Goal: Contribute content: Contribute content

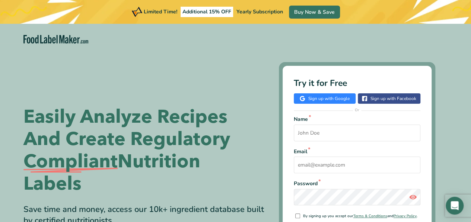
click at [334, 140] on input "Name *" at bounding box center [357, 133] width 127 height 17
click at [357, 136] on input "Name *" at bounding box center [357, 133] width 127 height 17
type input "mia"
click at [320, 172] on input "Email *" at bounding box center [357, 165] width 127 height 17
type input "[EMAIL_ADDRESS][DOMAIN_NAME]"
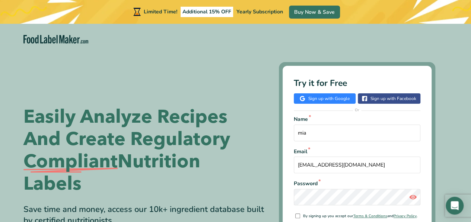
click at [346, 93] on link "Sign up with Google" at bounding box center [325, 98] width 62 height 10
click at [346, 141] on div "Name * [PERSON_NAME] Email * [EMAIL_ADDRESS][DOMAIN_NAME] Password * By signing…" at bounding box center [357, 185] width 127 height 140
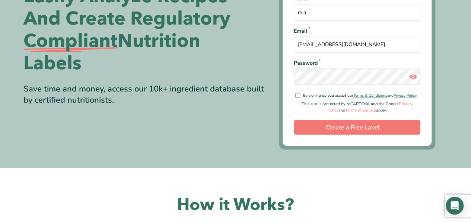
scroll to position [121, 0]
click at [347, 136] on div "Try it for Free Sign up with Google Sign up with Facebook Or Name * mia Email *…" at bounding box center [357, 45] width 149 height 201
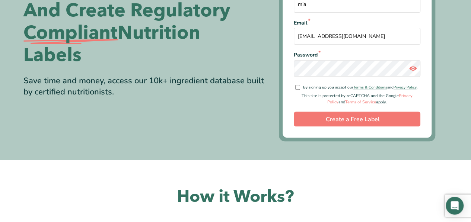
scroll to position [129, 0]
click at [298, 85] on div "Name * [PERSON_NAME] Email * [EMAIL_ADDRESS][DOMAIN_NAME] Password * By signing…" at bounding box center [357, 57] width 127 height 140
click at [296, 85] on input "By signing up you accept our Terms & Conditions and Privacy Policy ." at bounding box center [297, 87] width 5 height 5
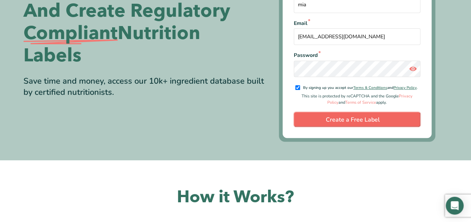
click at [322, 121] on input "Create a Free Label" at bounding box center [357, 119] width 127 height 15
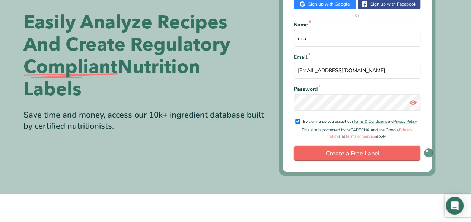
scroll to position [95, 0]
click at [322, 121] on span "By signing up you accept our Terms & Conditions and Privacy Policy ." at bounding box center [360, 121] width 114 height 7
click at [300, 121] on input "By signing up you accept our Terms & Conditions and Privacy Policy ." at bounding box center [297, 121] width 5 height 5
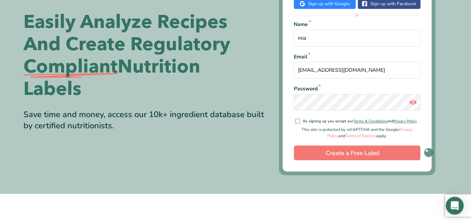
click at [297, 119] on input "By signing up you accept our Terms & Conditions and Privacy Policy ." at bounding box center [297, 121] width 5 height 5
checkbox input "true"
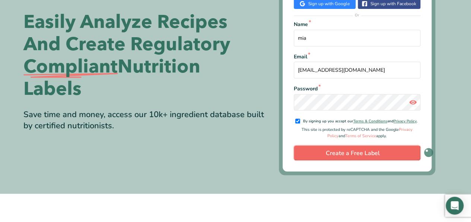
click at [351, 151] on input "Create a Free Label" at bounding box center [357, 153] width 127 height 15
click at [353, 151] on input "Create a Free Label" at bounding box center [357, 153] width 127 height 15
click at [337, 153] on input "Create a Free Label" at bounding box center [357, 153] width 127 height 15
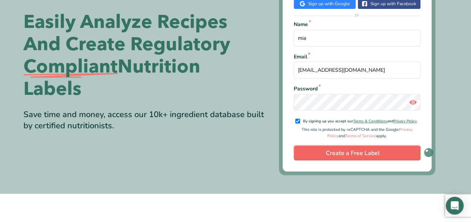
click at [337, 153] on input "Create a Free Label" at bounding box center [357, 153] width 127 height 15
click at [336, 153] on input "Create a Free Label" at bounding box center [357, 153] width 127 height 15
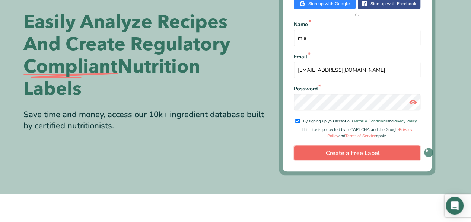
click at [336, 153] on input "Create a Free Label" at bounding box center [357, 153] width 127 height 15
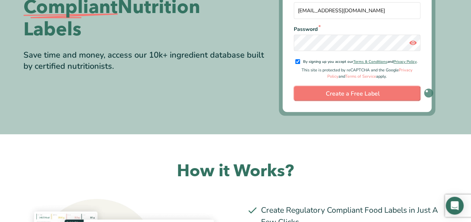
scroll to position [155, 0]
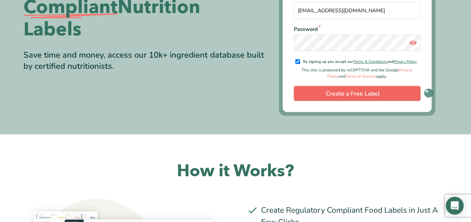
click at [400, 86] on input "Create a Free Label" at bounding box center [357, 93] width 127 height 15
click at [405, 92] on input "Create a Free Label" at bounding box center [357, 93] width 127 height 15
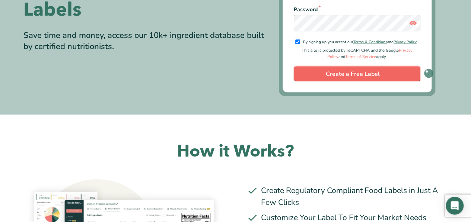
scroll to position [183, 0]
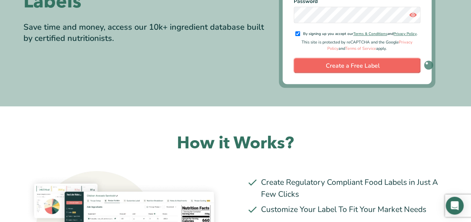
click at [402, 66] on input "Create a Free Label" at bounding box center [357, 65] width 127 height 15
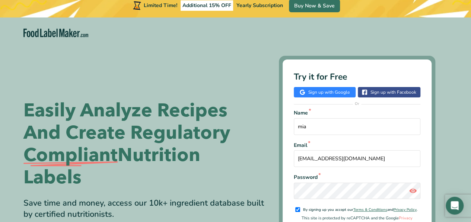
scroll to position [0, 0]
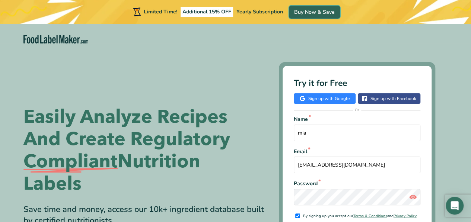
click at [315, 10] on link "Buy Now & Save" at bounding box center [314, 12] width 51 height 13
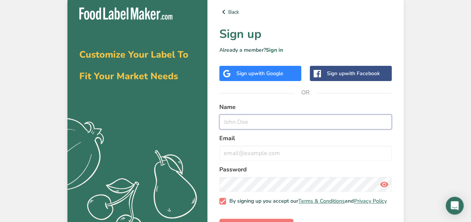
click at [308, 125] on input "text" at bounding box center [305, 122] width 172 height 15
click at [288, 123] on input "text" at bounding box center [305, 122] width 172 height 15
click at [314, 123] on input "text" at bounding box center [305, 122] width 172 height 15
type input "mia"
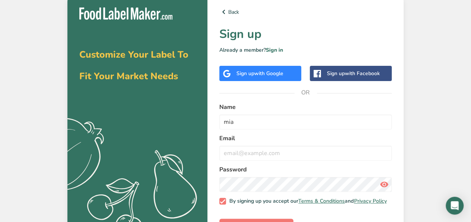
click at [388, 108] on label "Name" at bounding box center [305, 107] width 172 height 9
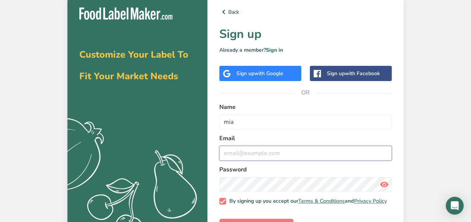
click at [266, 152] on input "email" at bounding box center [305, 153] width 172 height 15
type input "[EMAIL_ADDRESS][DOMAIN_NAME]"
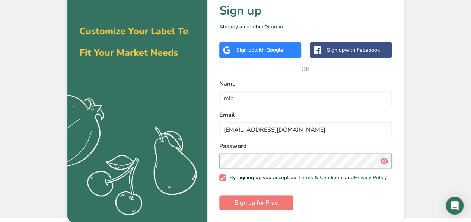
scroll to position [28, 0]
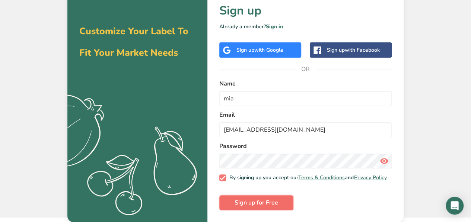
click at [252, 204] on span "Sign up for Free" at bounding box center [257, 203] width 44 height 9
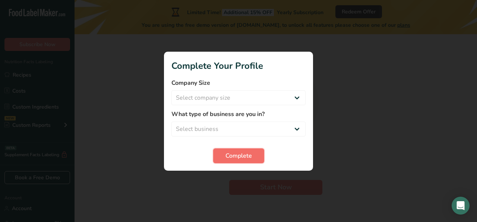
click at [254, 156] on button "Complete" at bounding box center [238, 156] width 51 height 15
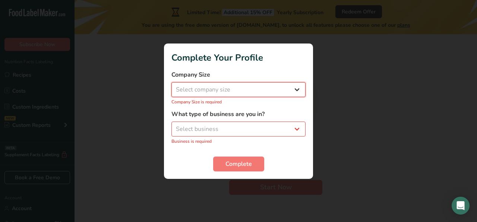
click at [215, 90] on select "Select company size Fewer than 10 Employees 10 to 50 Employees 51 to 500 Employ…" at bounding box center [238, 89] width 134 height 15
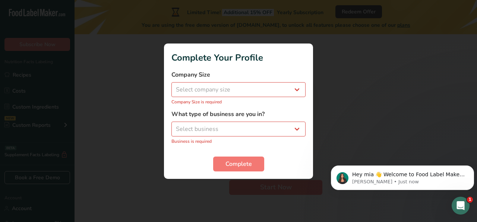
click at [331, 166] on div at bounding box center [238, 111] width 477 height 222
click at [336, 172] on div "Hey mia 👋 Welcome to Food Label Maker🙌 Take a look around! If you have any ques…" at bounding box center [402, 178] width 143 height 25
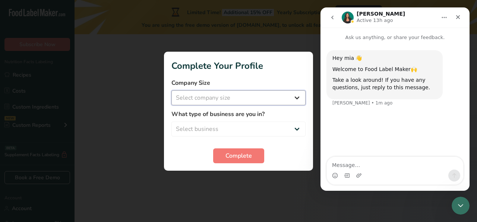
click at [219, 98] on select "Select company size Fewer than 10 Employees 10 to 50 Employees 51 to 500 Employ…" at bounding box center [238, 98] width 134 height 15
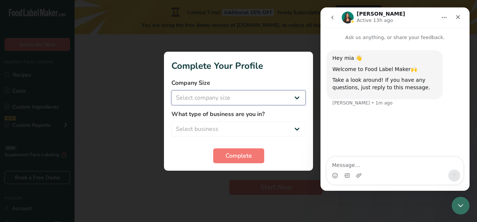
select select "1"
click at [171, 91] on select "Select company size Fewer than 10 Employees 10 to 50 Employees 51 to 500 Employ…" at bounding box center [238, 98] width 134 height 15
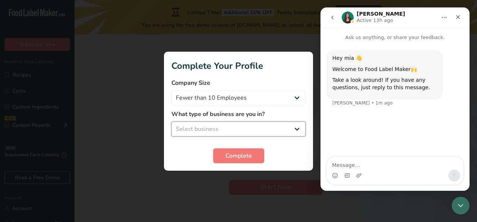
click at [236, 133] on select "Select business Packaged Food Manufacturer Restaurant & Cafe Bakery Meal Plans …" at bounding box center [238, 129] width 134 height 15
select select "5"
click at [171, 122] on select "Select business Packaged Food Manufacturer Restaurant & Cafe Bakery Meal Plans …" at bounding box center [238, 129] width 134 height 15
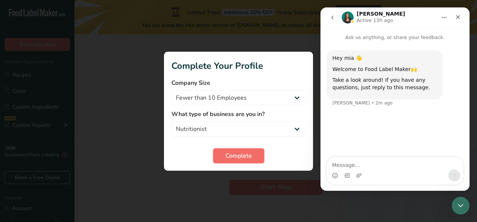
click at [235, 155] on span "Complete" at bounding box center [238, 156] width 26 height 9
click at [457, 15] on icon "Close" at bounding box center [458, 17] width 6 height 6
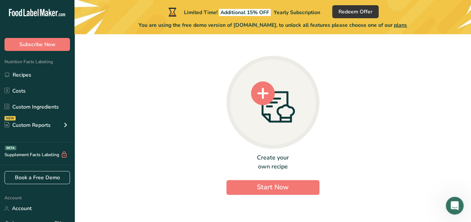
click at [272, 88] on circle at bounding box center [263, 94] width 24 height 24
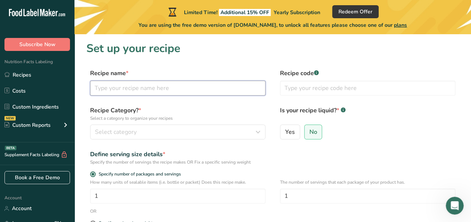
click at [224, 94] on input "text" at bounding box center [177, 88] width 175 height 15
type input "E"
type input "Rice smoothie"
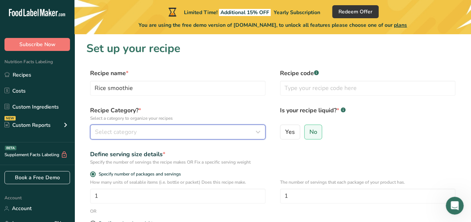
click at [188, 139] on button "Select category" at bounding box center [177, 132] width 175 height 15
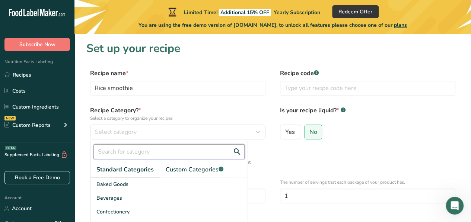
click at [190, 146] on input "text" at bounding box center [168, 152] width 151 height 15
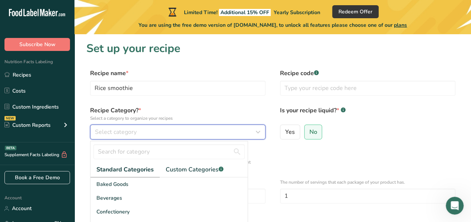
click at [178, 134] on div "Select category" at bounding box center [175, 132] width 161 height 9
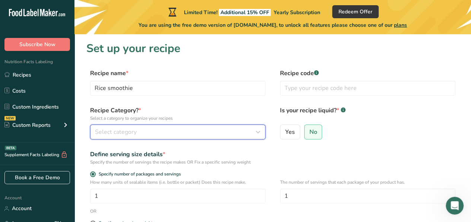
click at [178, 134] on div "Select category" at bounding box center [175, 132] width 161 height 9
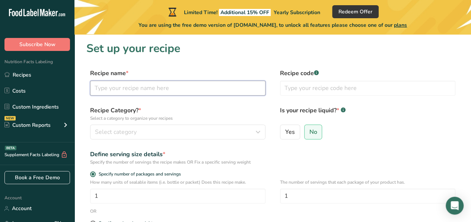
click at [218, 92] on input "text" at bounding box center [177, 88] width 175 height 15
type input "e"
type input "r"
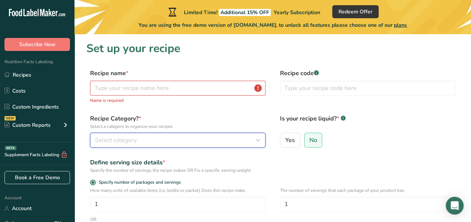
click at [169, 143] on div "Select category" at bounding box center [175, 140] width 161 height 9
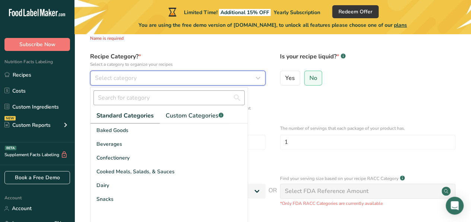
scroll to position [63, 0]
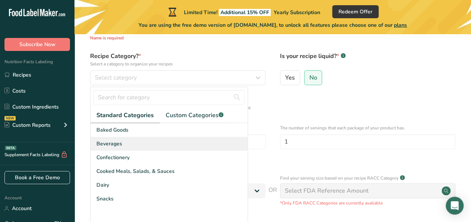
click at [133, 144] on div "Beverages" at bounding box center [169, 144] width 157 height 14
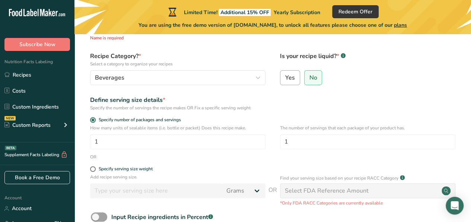
click at [292, 71] on label "Yes" at bounding box center [290, 77] width 20 height 15
click at [285, 75] on input "Yes" at bounding box center [282, 77] width 5 height 5
radio input "true"
radio input "false"
select select "22"
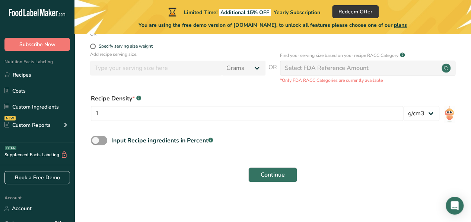
scroll to position [181, 0]
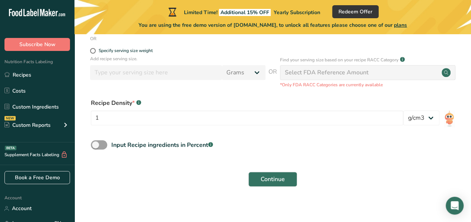
click at [271, 187] on div "Continue" at bounding box center [272, 180] width 373 height 24
click at [268, 186] on button "Continue" at bounding box center [272, 179] width 49 height 15
click at [100, 147] on span at bounding box center [99, 144] width 16 height 9
click at [96, 147] on input "Input Recipe ingredients in Percent .a-a{fill:#347362;}.b-a{fill:#fff;}" at bounding box center [93, 145] width 5 height 5
checkbox input "true"
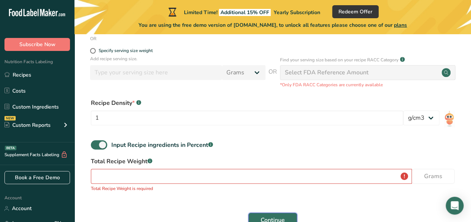
click at [279, 218] on span "Continue" at bounding box center [273, 220] width 24 height 9
click at [280, 217] on span "Continue" at bounding box center [273, 220] width 24 height 9
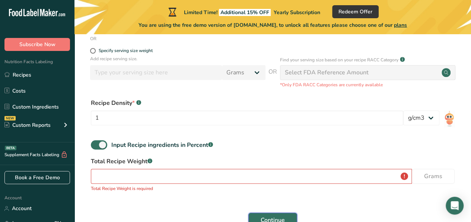
click at [280, 217] on span "Continue" at bounding box center [273, 220] width 24 height 9
click at [269, 133] on div "Recipe Density * .a-a{fill:#347362;}.b-a{fill:#fff;} 1 lb/ft3 g/cm3" at bounding box center [272, 114] width 373 height 40
click at [282, 216] on span "Continue" at bounding box center [273, 220] width 24 height 9
click at [240, 181] on input "number" at bounding box center [251, 176] width 321 height 15
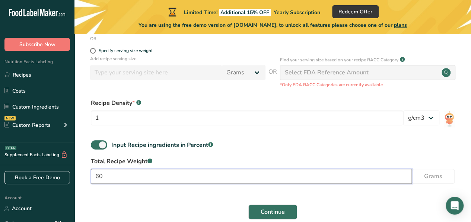
click at [240, 181] on input "60" at bounding box center [251, 176] width 321 height 15
type input "60"
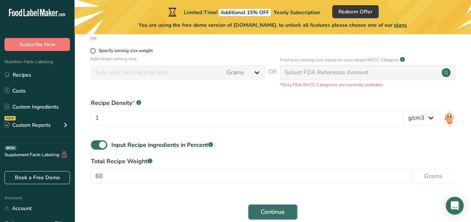
click at [286, 208] on button "Continue" at bounding box center [272, 212] width 49 height 15
click at [284, 210] on span "Continue" at bounding box center [273, 212] width 24 height 9
click at [286, 214] on button "Continue" at bounding box center [272, 212] width 49 height 15
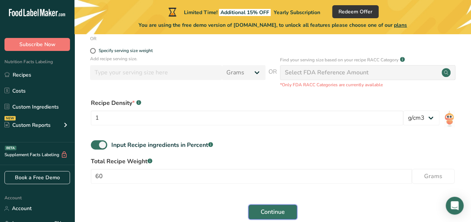
click at [286, 214] on button "Continue" at bounding box center [272, 212] width 49 height 15
click at [293, 212] on button "Continue" at bounding box center [272, 212] width 49 height 15
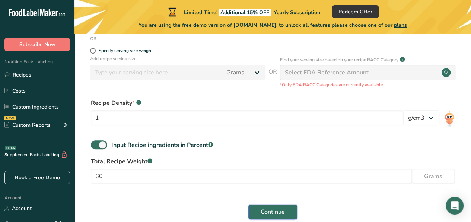
click at [285, 211] on button "Continue" at bounding box center [272, 212] width 49 height 15
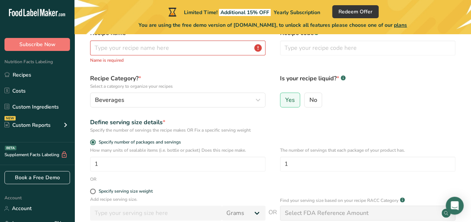
scroll to position [0, 0]
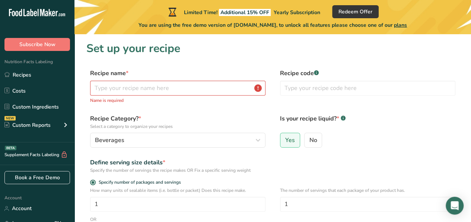
click at [211, 78] on div "Recipe name * Name is required" at bounding box center [177, 86] width 175 height 35
click at [216, 91] on input "text" at bounding box center [177, 88] width 175 height 15
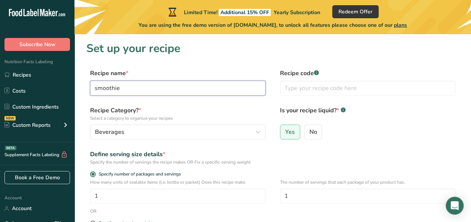
scroll to position [219, 0]
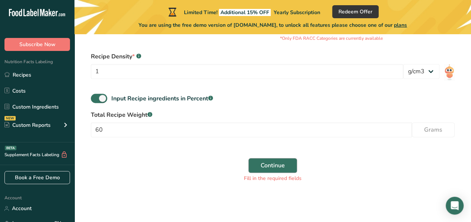
type input "smoothie"
click at [289, 165] on button "Continue" at bounding box center [272, 165] width 49 height 15
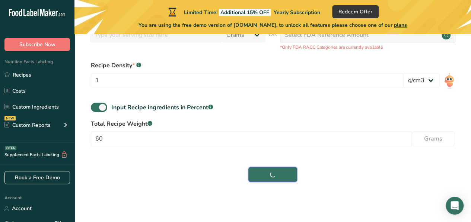
scroll to position [210, 0]
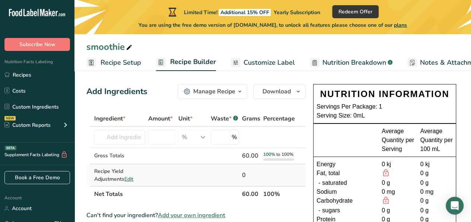
scroll to position [2, 0]
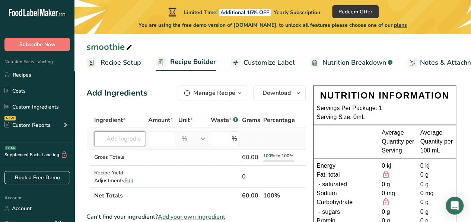
click at [129, 134] on input "text" at bounding box center [119, 138] width 51 height 15
click at [147, 138] on td at bounding box center [162, 139] width 30 height 21
click at [122, 127] on th "Ingredient *" at bounding box center [120, 121] width 54 height 16
click at [125, 138] on input "text" at bounding box center [119, 138] width 51 height 15
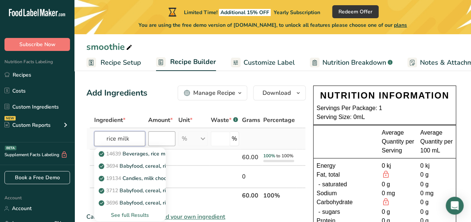
type input "rice milk"
click at [159, 132] on input "number" at bounding box center [161, 138] width 27 height 15
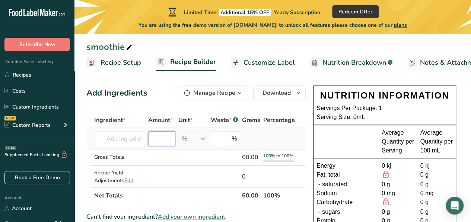
click at [170, 144] on input "number" at bounding box center [161, 138] width 27 height 15
click at [170, 142] on input "number" at bounding box center [161, 138] width 27 height 15
click at [165, 139] on input "number" at bounding box center [161, 138] width 27 height 15
click at [235, 140] on div "%" at bounding box center [225, 138] width 29 height 15
click at [223, 139] on input "number" at bounding box center [221, 138] width 20 height 15
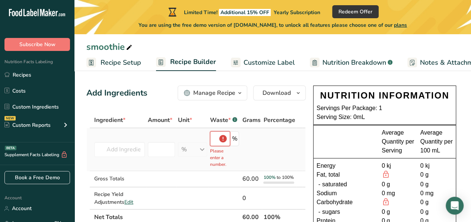
scroll to position [0, 0]
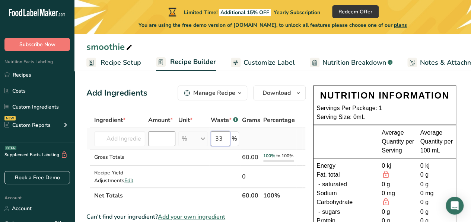
type input "33"
click at [162, 138] on input "number" at bounding box center [161, 138] width 27 height 15
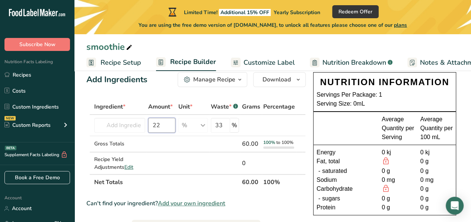
scroll to position [16, 0]
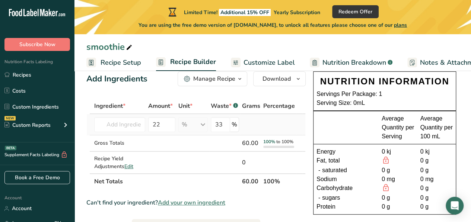
click at [128, 134] on td "14639 Beverages, rice milk, unsweetened 3694 Babyfood, cereal, rice, prepared w…" at bounding box center [120, 124] width 54 height 21
click at [232, 126] on div "33 %" at bounding box center [225, 124] width 29 height 15
click at [223, 126] on input "33" at bounding box center [221, 124] width 20 height 15
click at [202, 140] on td at bounding box center [193, 144] width 32 height 16
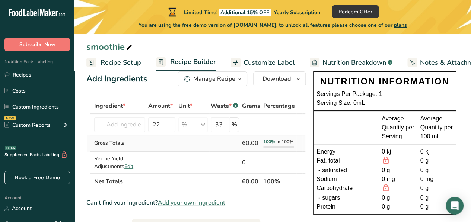
click at [202, 140] on td at bounding box center [193, 144] width 32 height 16
click at [232, 137] on td at bounding box center [225, 144] width 32 height 16
click at [277, 140] on span "to 100%" at bounding box center [284, 142] width 17 height 6
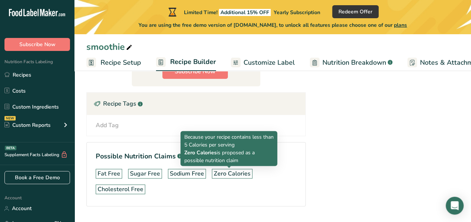
scroll to position [202, 0]
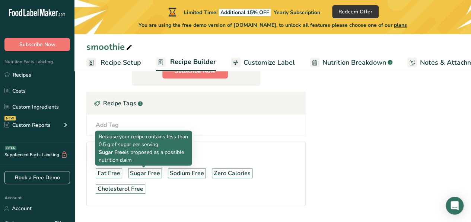
click at [146, 169] on div "Sugar Free" at bounding box center [145, 173] width 30 height 9
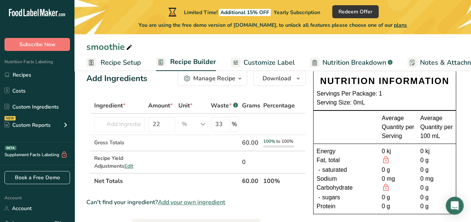
scroll to position [0, 0]
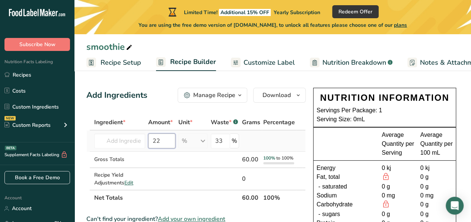
click at [171, 137] on input "22" at bounding box center [161, 141] width 27 height 15
click at [155, 143] on input "22" at bounding box center [161, 141] width 27 height 15
click at [159, 142] on input "22" at bounding box center [161, 141] width 27 height 15
type input "222"
click at [213, 141] on input "33" at bounding box center [221, 141] width 20 height 15
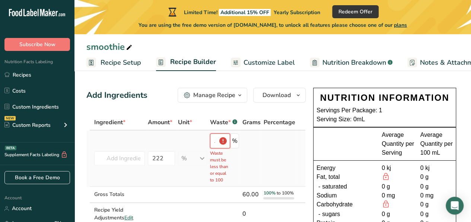
scroll to position [0, 14]
type input "111133"
click at [237, 143] on div "111133 Waste must be less than or equal to 100 %" at bounding box center [224, 159] width 29 height 50
